Goal: Information Seeking & Learning: Learn about a topic

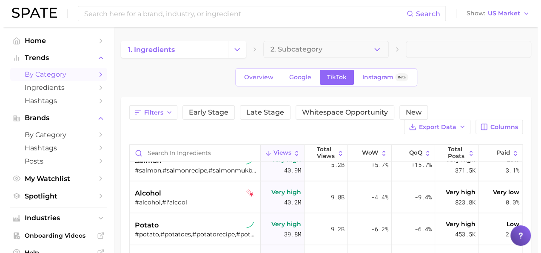
scroll to position [778, 0]
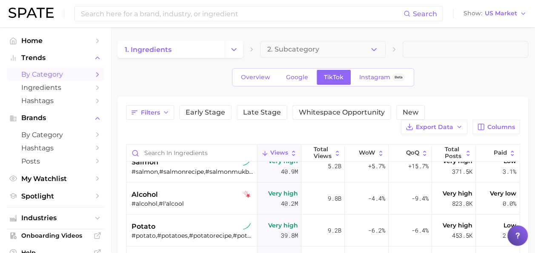
click at [253, 178] on div "salmon #salmon,#salmonrecipe,#salmonmukbang,#salmonseason,#salmonrecipes,#easys…" at bounding box center [191, 166] width 131 height 32
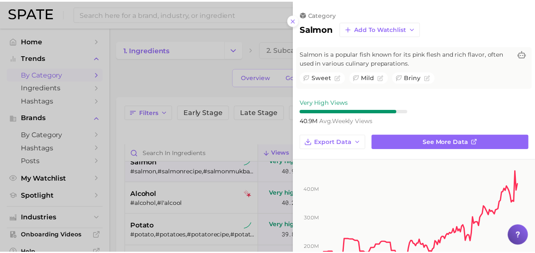
scroll to position [0, 0]
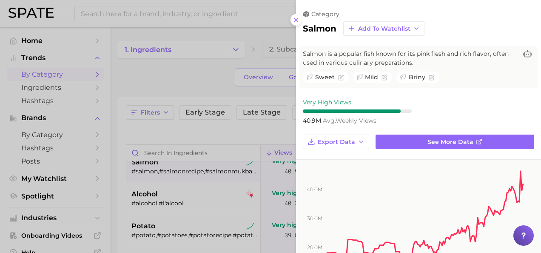
click at [296, 14] on div "category salmon Add to Watchlist" at bounding box center [418, 23] width 245 height 26
click at [299, 18] on icon at bounding box center [296, 20] width 7 height 7
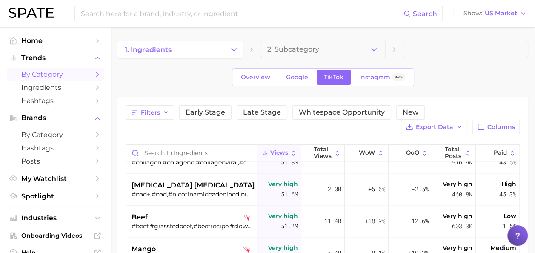
scroll to position [595, 0]
click at [494, 122] on button "Columns" at bounding box center [495, 127] width 47 height 14
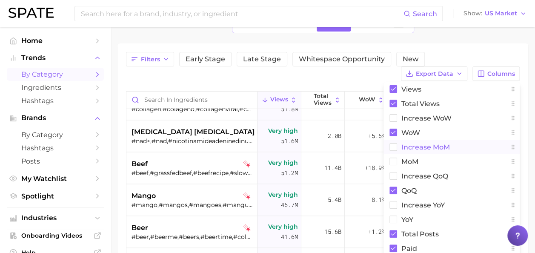
scroll to position [51, 0]
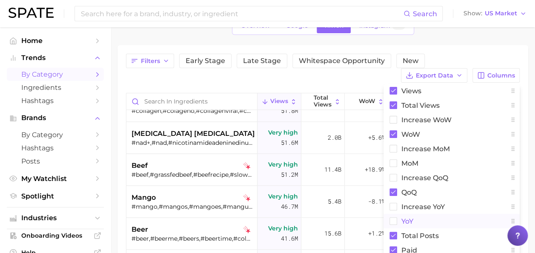
click at [423, 221] on button "YoY" at bounding box center [451, 221] width 136 height 14
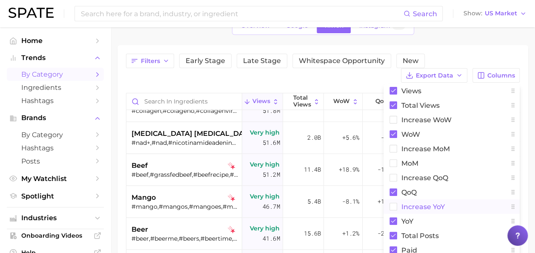
click at [432, 209] on span "increase YoY" at bounding box center [422, 206] width 43 height 7
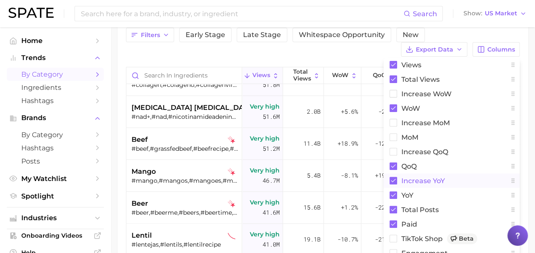
scroll to position [74, 0]
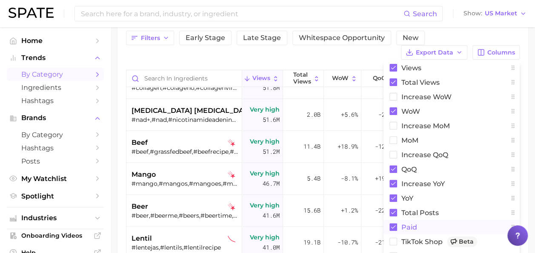
click at [413, 230] on button "Paid" at bounding box center [451, 227] width 136 height 14
click at [414, 169] on span "QoQ" at bounding box center [408, 169] width 15 height 7
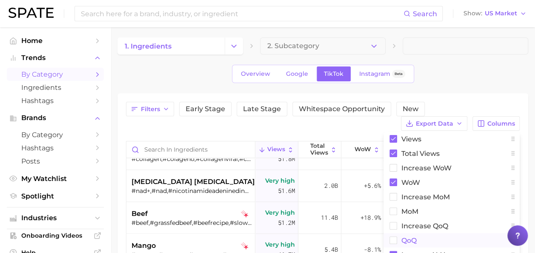
scroll to position [4, 0]
click at [412, 174] on button "WoW" at bounding box center [451, 181] width 136 height 14
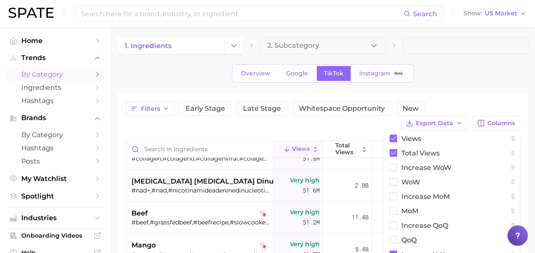
click at [452, 74] on div "Overview Google TikTok Instagram Beta" at bounding box center [322, 73] width 411 height 18
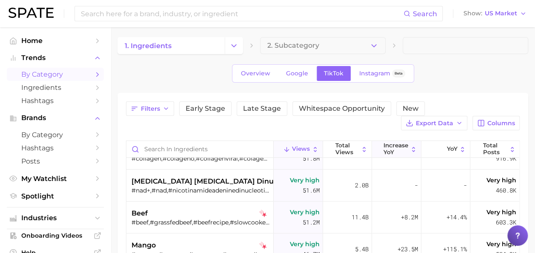
click at [393, 145] on span "increase YoY" at bounding box center [395, 148] width 25 height 13
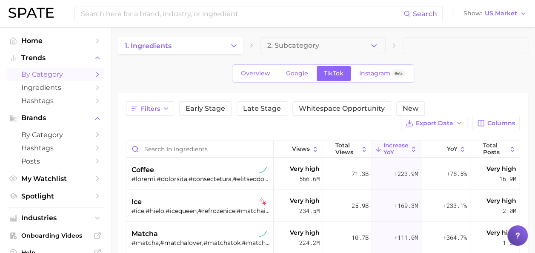
click at [448, 96] on div "Filters Early Stage Late Stage Whitespace Opportunity New Export Data Columns V…" at bounding box center [322, 247] width 411 height 309
click at [446, 149] on span "YoY" at bounding box center [451, 149] width 11 height 7
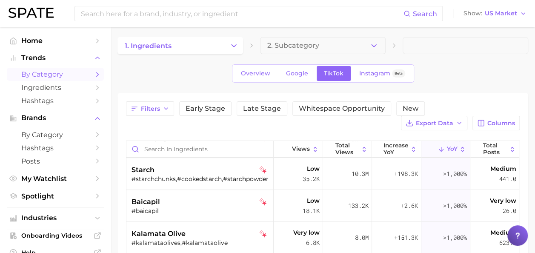
scroll to position [126, 0]
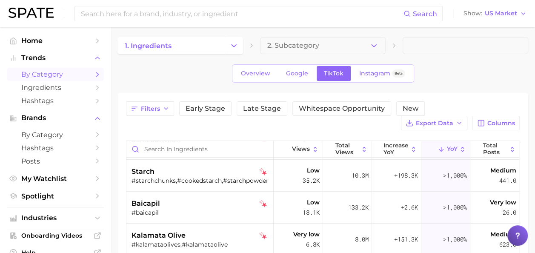
click at [447, 146] on span "YoY" at bounding box center [451, 149] width 11 height 7
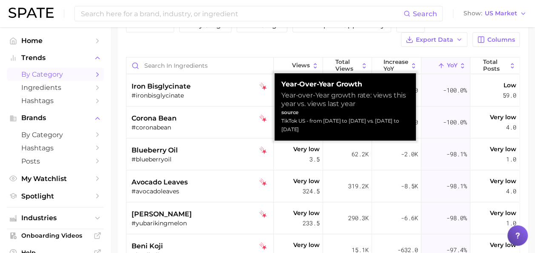
scroll to position [86, 0]
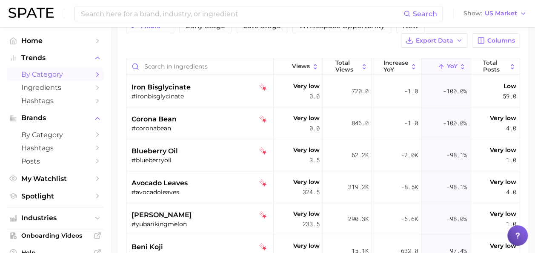
click at [452, 66] on button "YoY" at bounding box center [445, 66] width 49 height 17
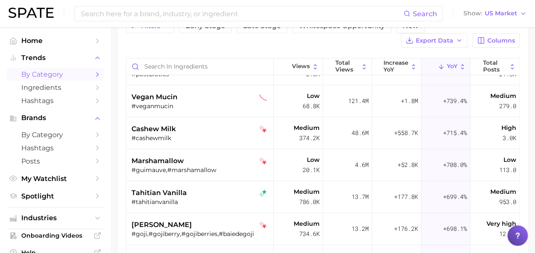
scroll to position [2065, 0]
